Goal: Task Accomplishment & Management: Manage account settings

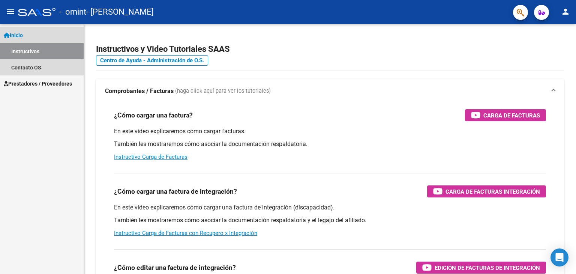
click at [35, 38] on link "Inicio" at bounding box center [42, 35] width 84 height 16
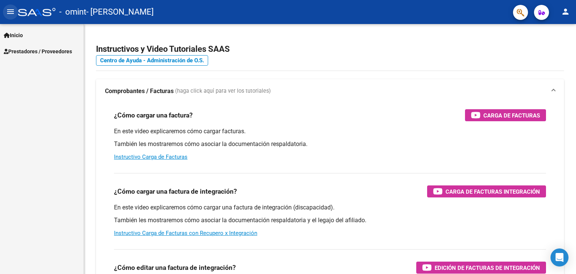
click at [10, 14] on mat-icon "menu" at bounding box center [10, 11] width 9 height 9
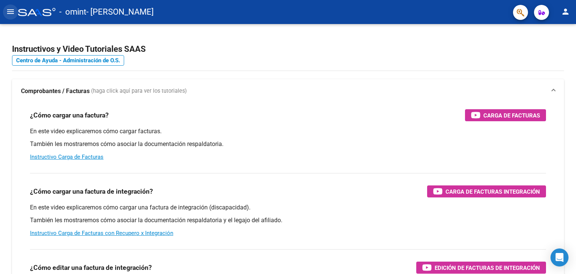
click at [10, 14] on mat-icon "menu" at bounding box center [10, 11] width 9 height 9
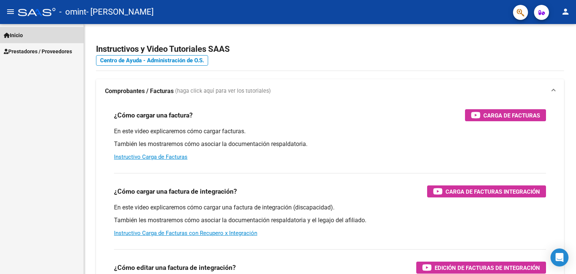
click at [19, 36] on span "Inicio" at bounding box center [13, 35] width 19 height 8
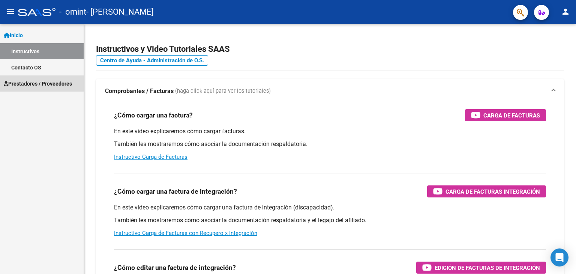
click at [32, 87] on span "Prestadores / Proveedores" at bounding box center [38, 83] width 68 height 8
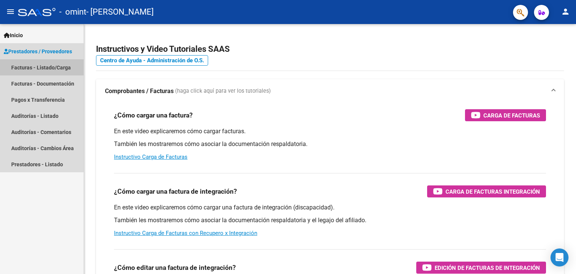
click at [40, 69] on link "Facturas - Listado/Carga" at bounding box center [42, 67] width 84 height 16
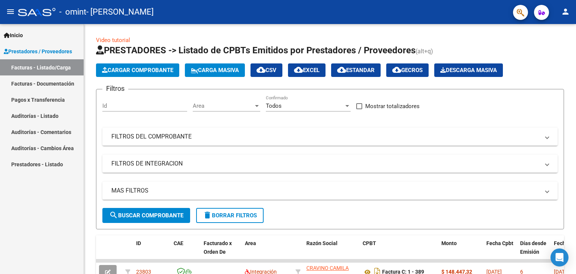
click at [79, 200] on div "Inicio Instructivos Contacto OS Prestadores / Proveedores Facturas - Listado/Ca…" at bounding box center [42, 149] width 84 height 250
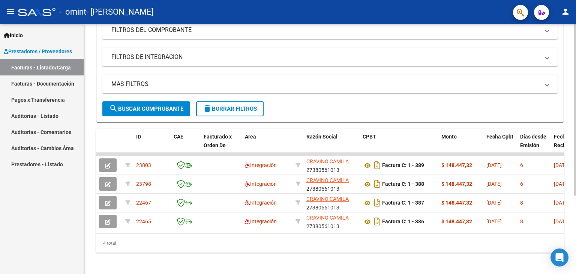
scroll to position [114, 0]
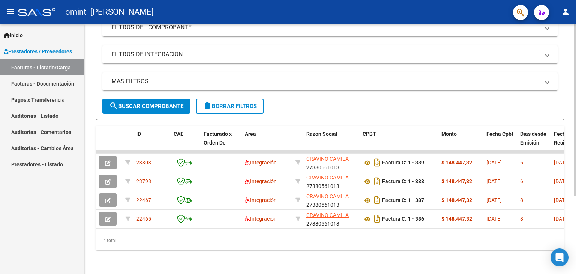
click at [575, 137] on div at bounding box center [575, 187] width 2 height 171
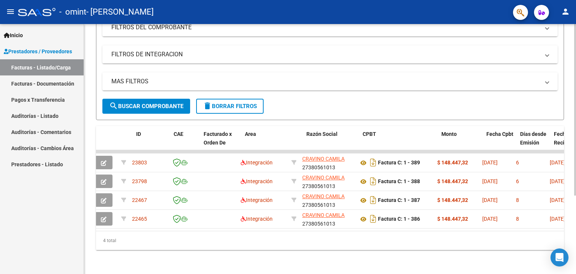
scroll to position [0, 0]
